Goal: Task Accomplishment & Management: Manage account settings

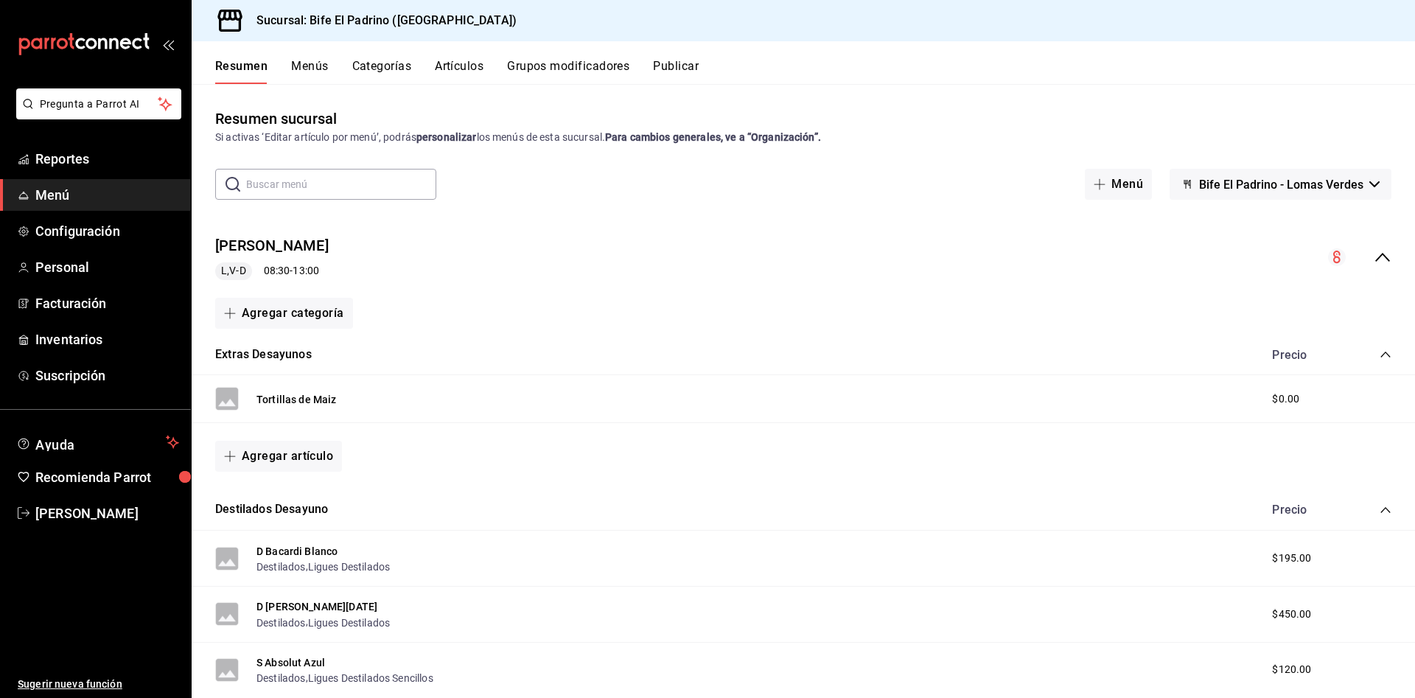
click at [1373, 248] on icon "collapse-menu-row" at bounding box center [1382, 257] width 18 height 18
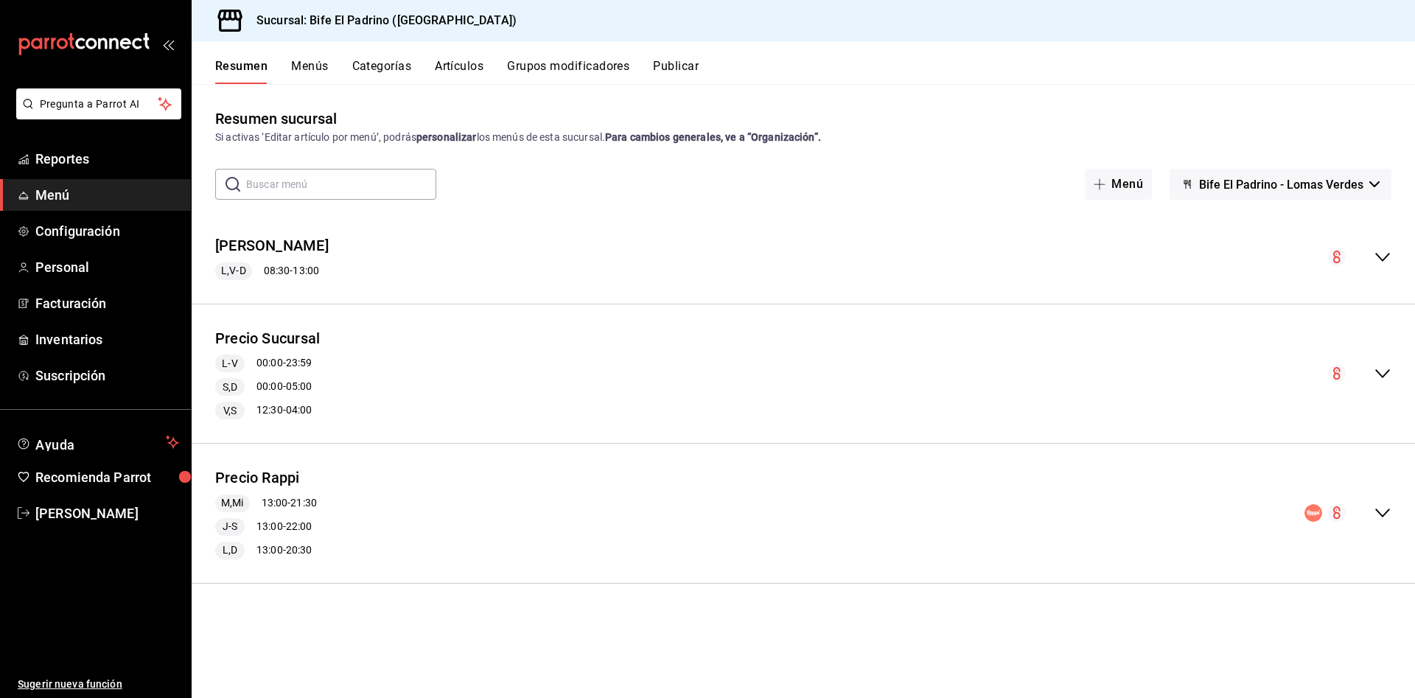
click at [1387, 377] on icon "collapse-menu-row" at bounding box center [1382, 374] width 18 height 18
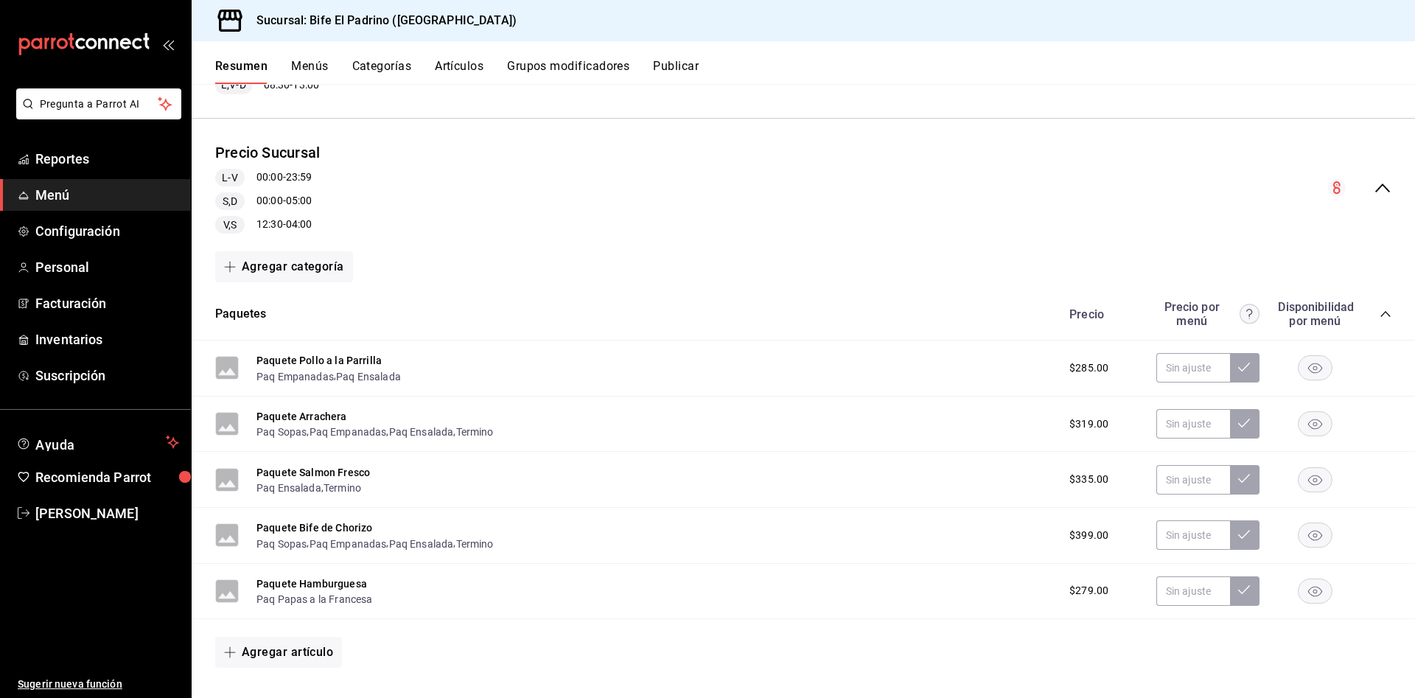
scroll to position [256, 0]
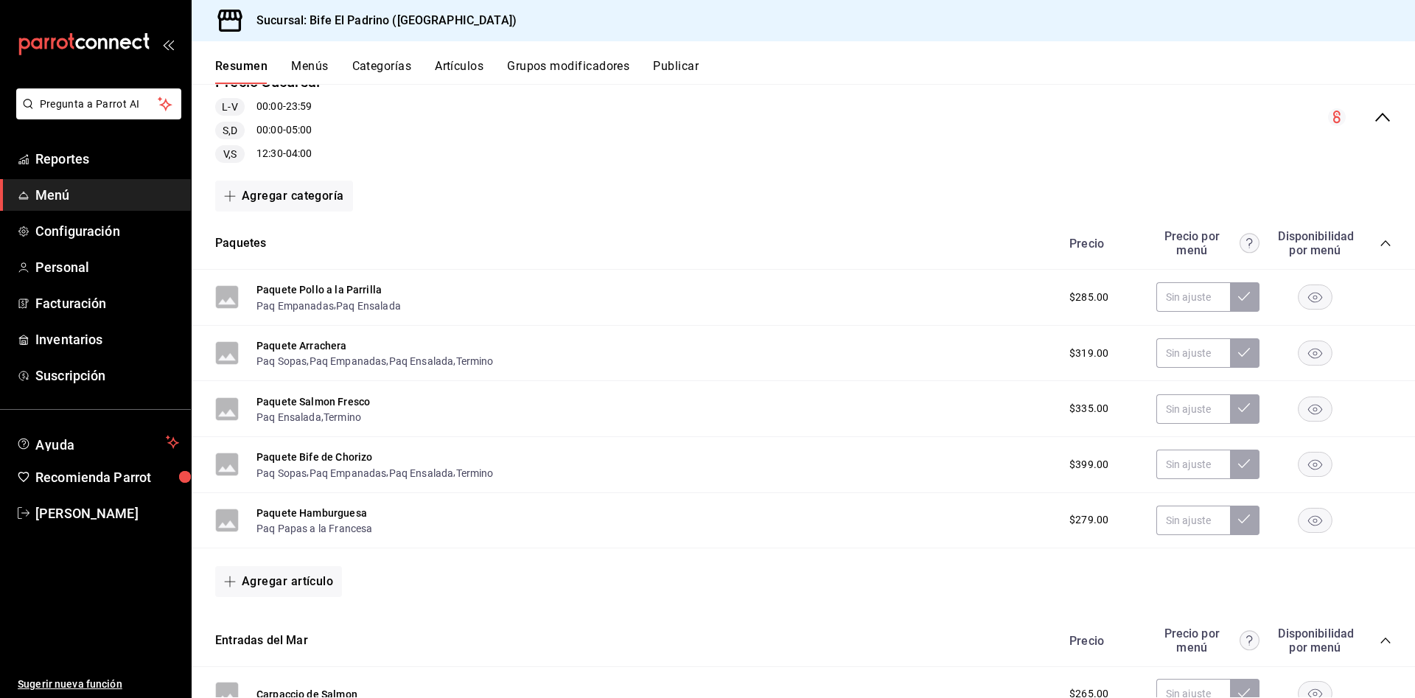
click at [287, 124] on div "S,D 00:00 - 05:00" at bounding box center [267, 131] width 105 height 18
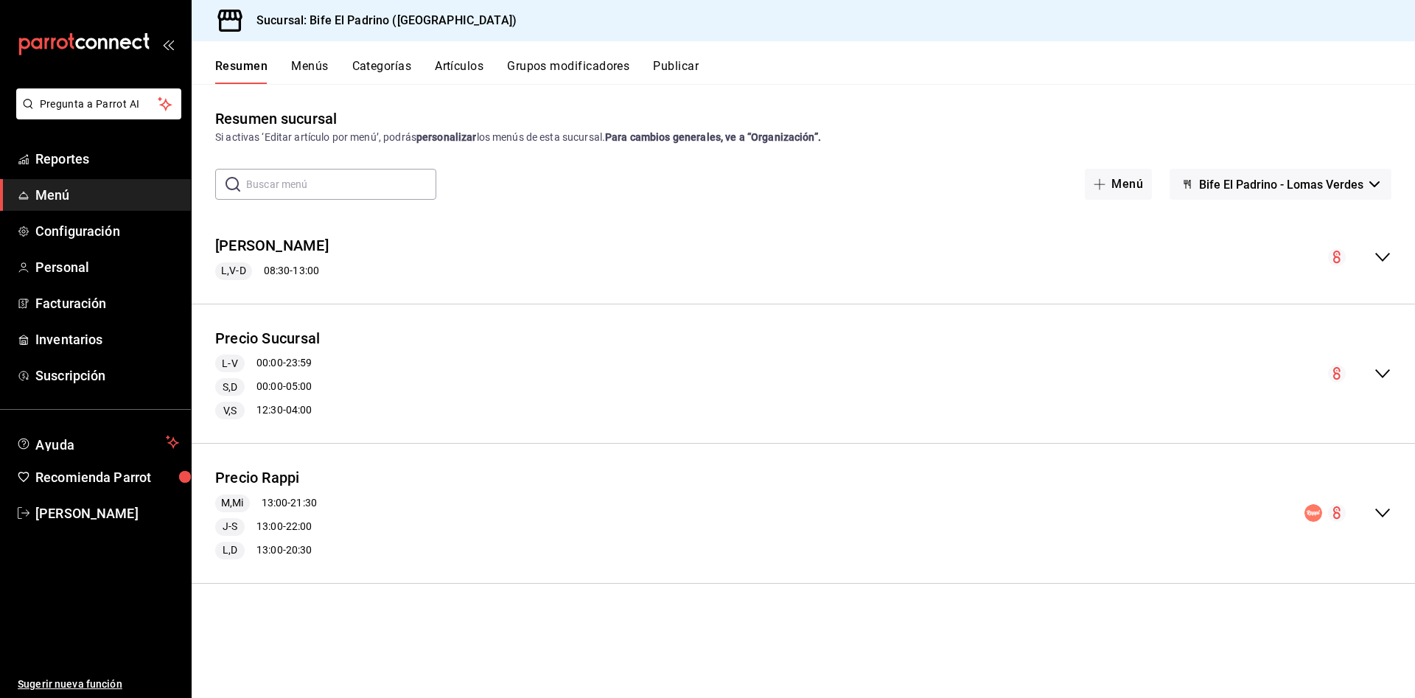
scroll to position [0, 0]
click at [294, 329] on button "Precio Sucursal" at bounding box center [267, 338] width 105 height 21
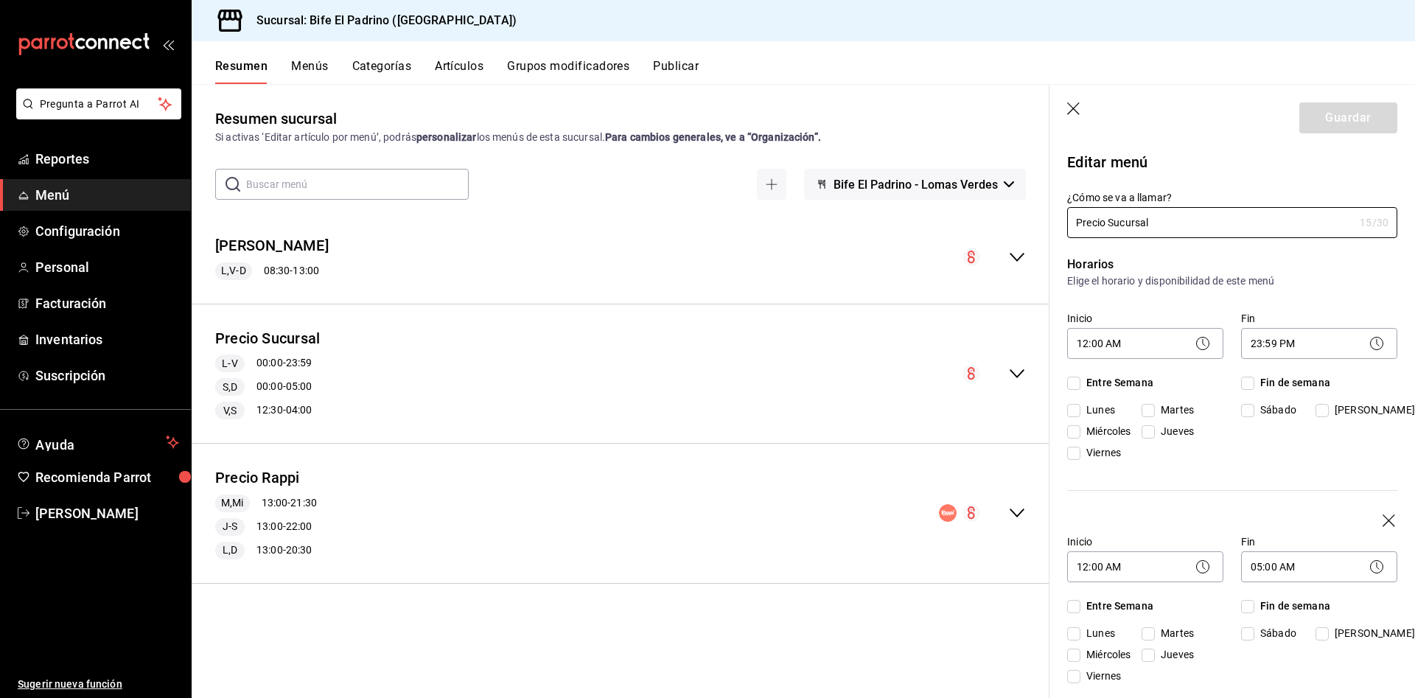
checkbox input "true"
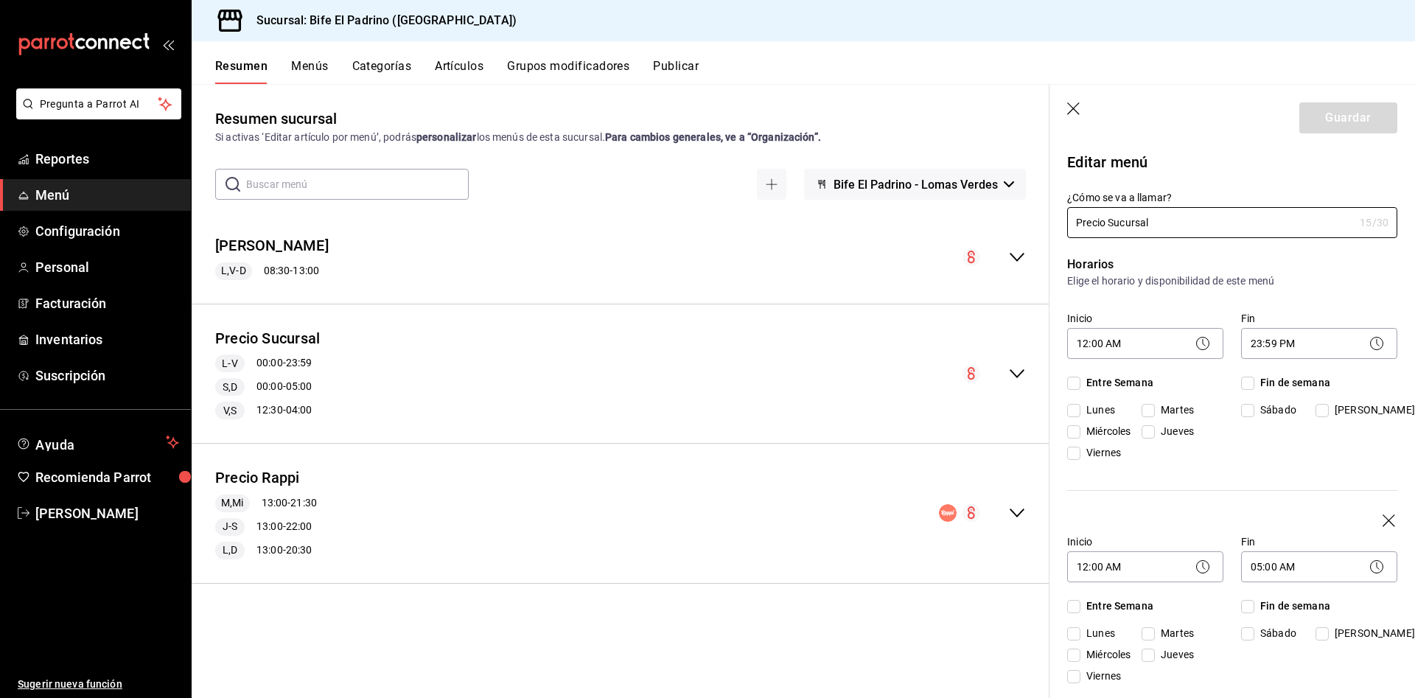
checkbox input "true"
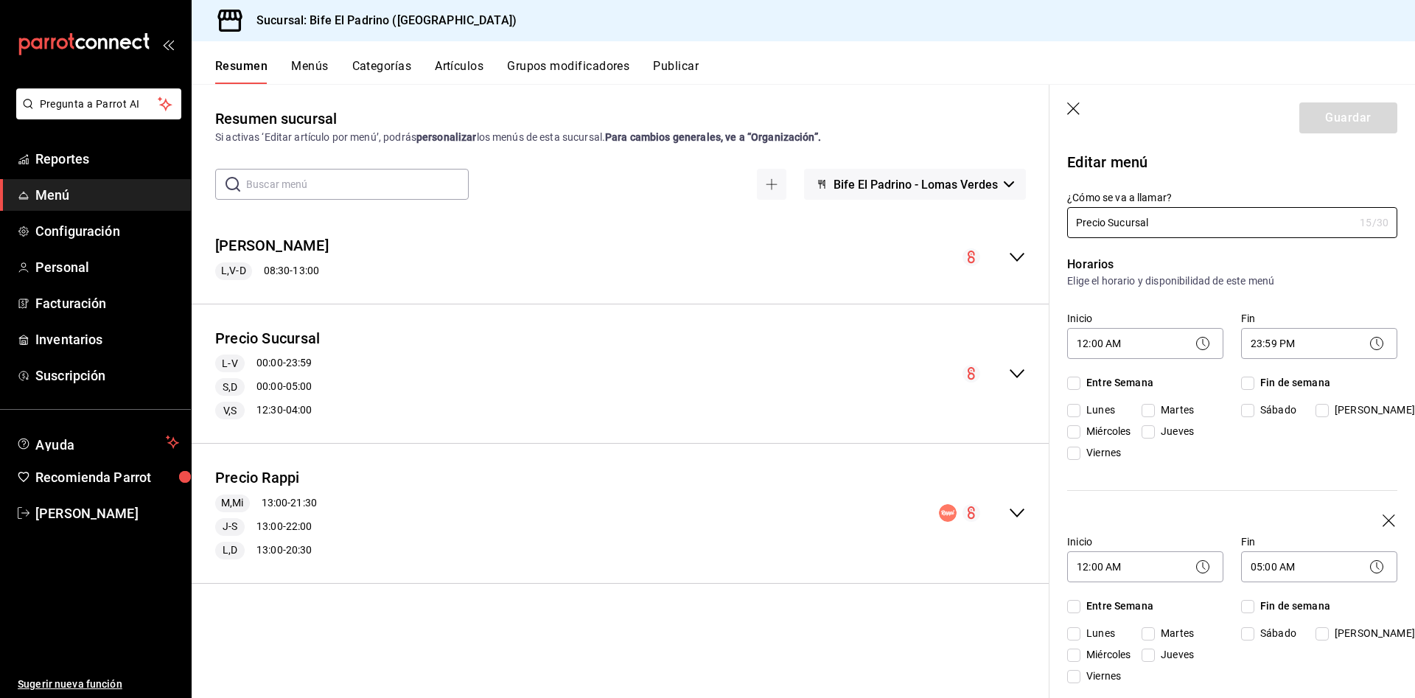
checkbox input "true"
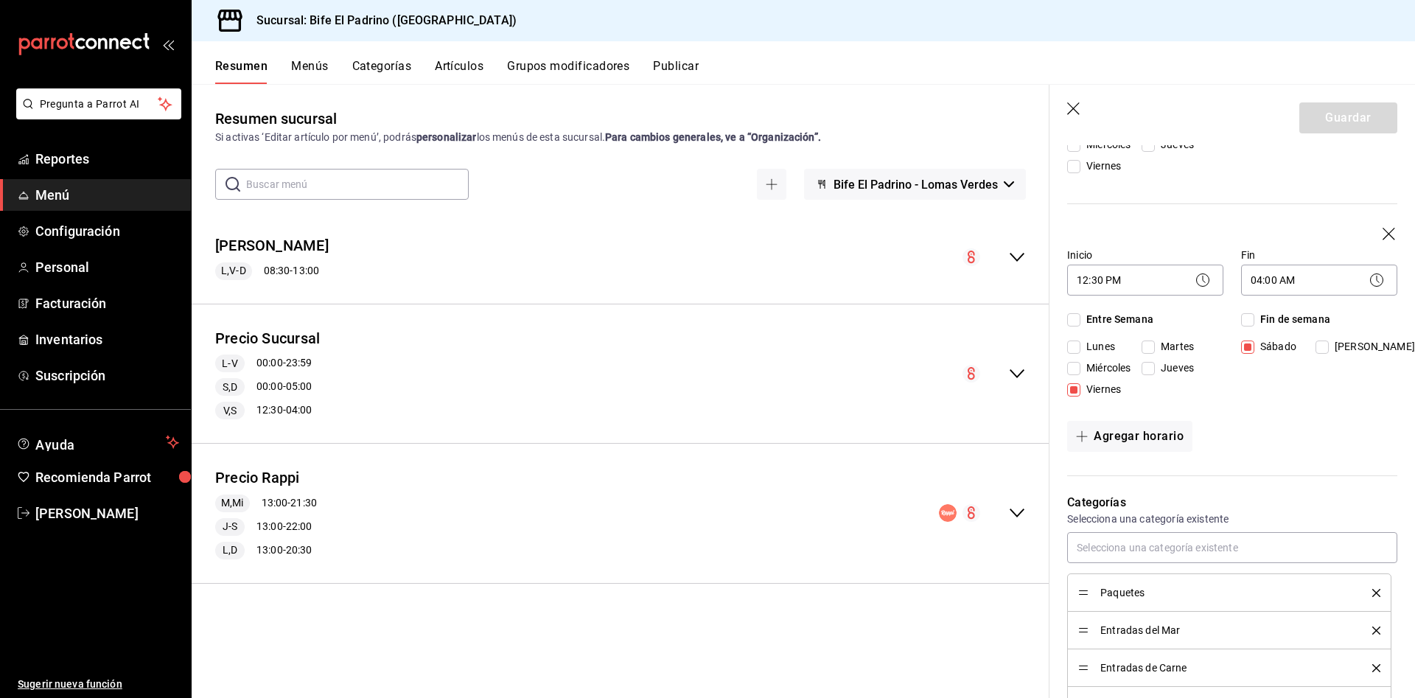
scroll to position [511, 0]
click at [1315, 353] on input "[PERSON_NAME]" at bounding box center [1321, 346] width 13 height 13
checkbox input "true"
